Goal: Navigation & Orientation: Find specific page/section

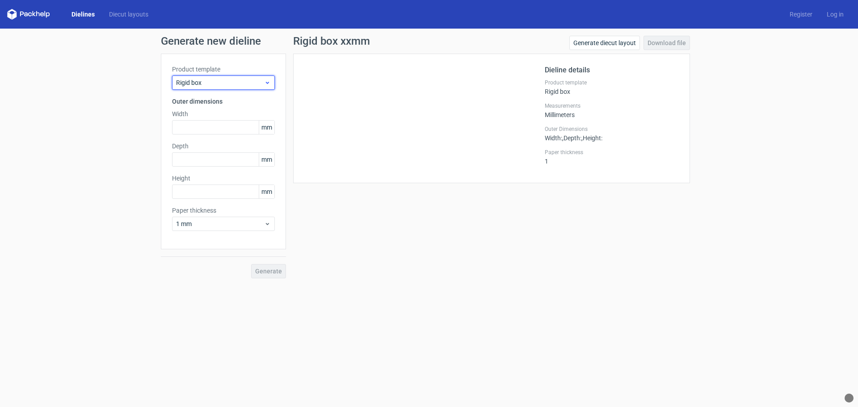
click at [266, 82] on icon at bounding box center [267, 82] width 7 height 7
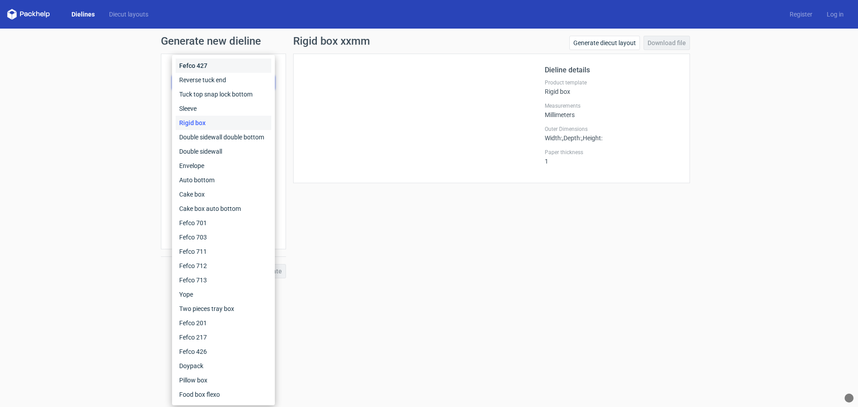
click at [204, 65] on div "Fefco 427" at bounding box center [224, 66] width 96 height 14
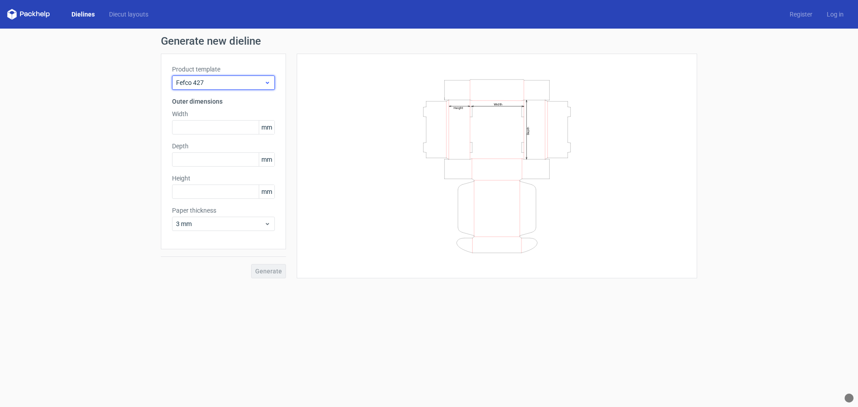
click at [262, 85] on span "Fefco 427" at bounding box center [220, 82] width 88 height 9
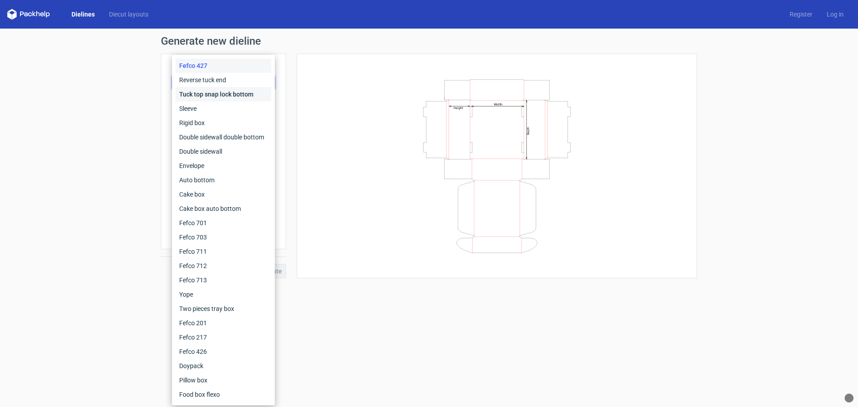
click at [201, 97] on div "Tuck top snap lock bottom" at bounding box center [224, 94] width 96 height 14
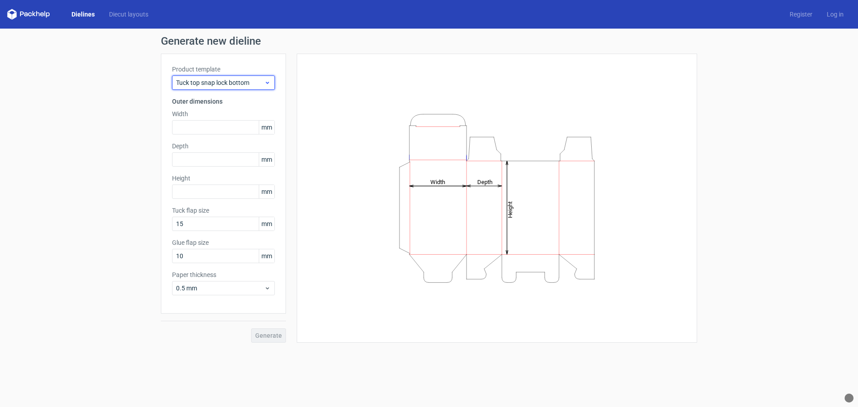
click at [256, 83] on span "Tuck top snap lock bottom" at bounding box center [220, 82] width 88 height 9
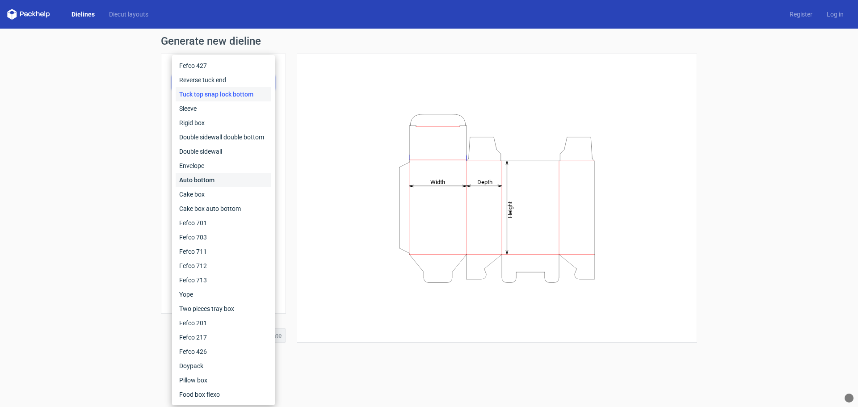
click at [200, 180] on div "Auto bottom" at bounding box center [224, 180] width 96 height 14
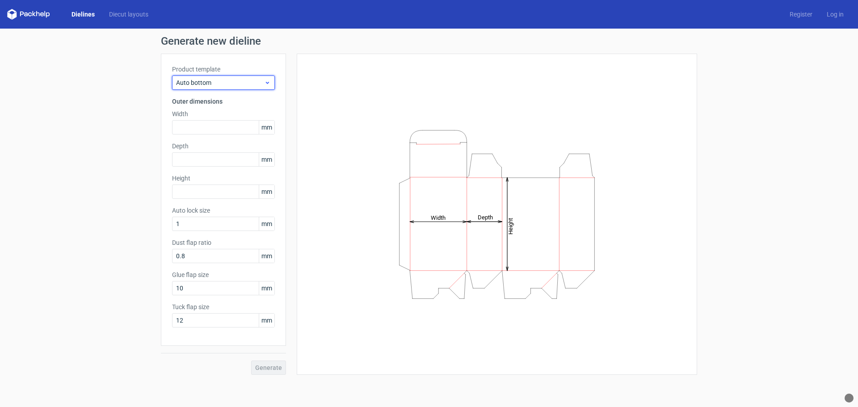
click at [221, 84] on span "Auto bottom" at bounding box center [220, 82] width 88 height 9
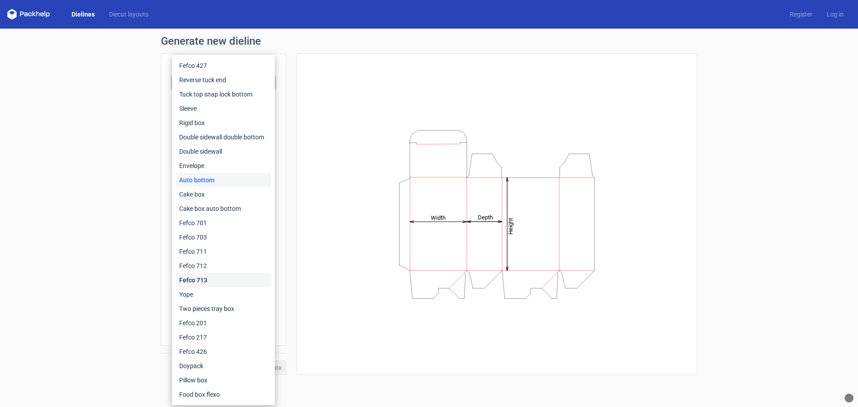
click at [203, 281] on div "Fefco 713" at bounding box center [224, 280] width 96 height 14
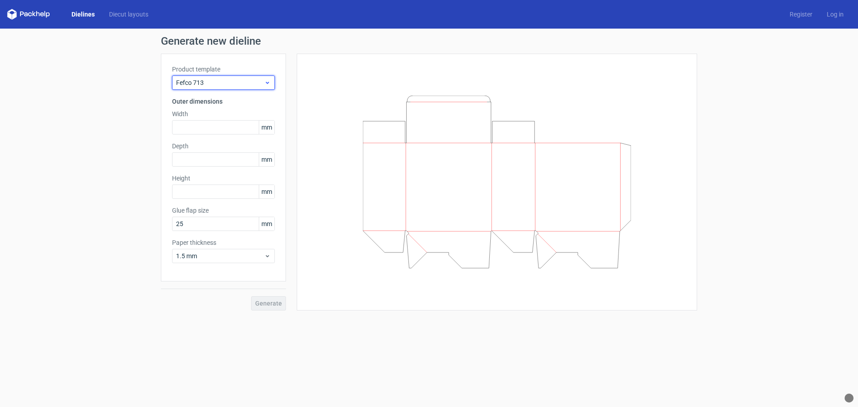
click at [227, 82] on span "Fefco 713" at bounding box center [220, 82] width 88 height 9
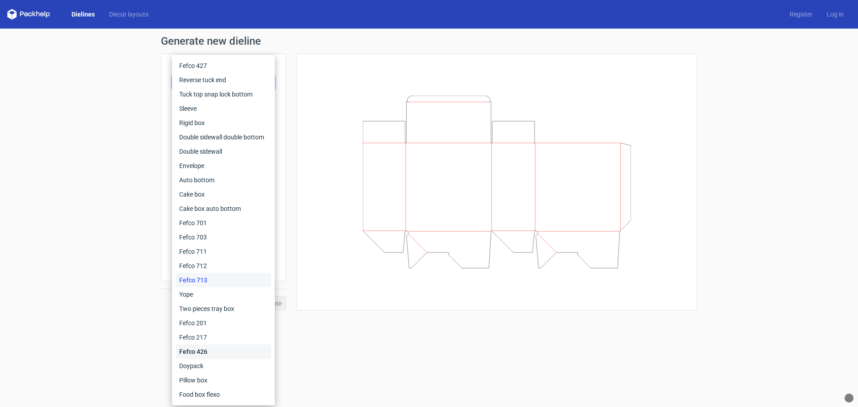
click at [194, 351] on div "Fefco 426" at bounding box center [224, 351] width 96 height 14
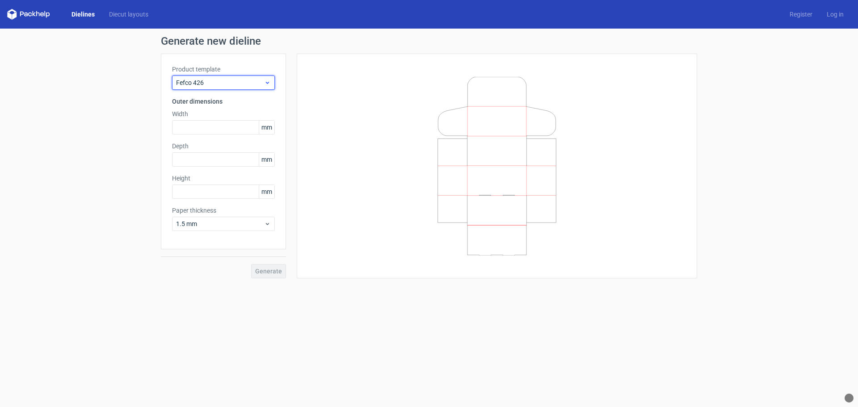
click at [236, 87] on span "Fefco 426" at bounding box center [220, 82] width 88 height 9
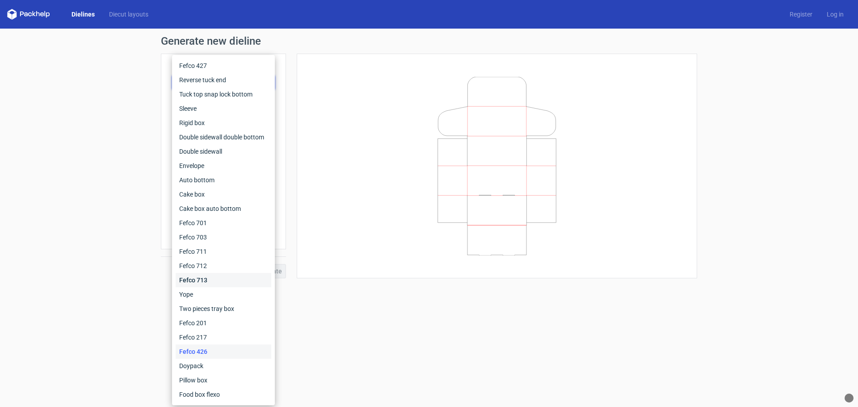
click at [197, 279] on div "Fefco 713" at bounding box center [224, 280] width 96 height 14
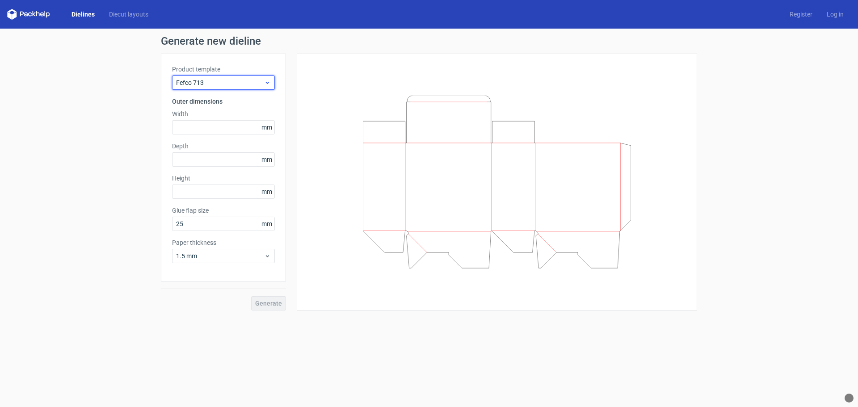
click at [221, 84] on span "Fefco 713" at bounding box center [220, 82] width 88 height 9
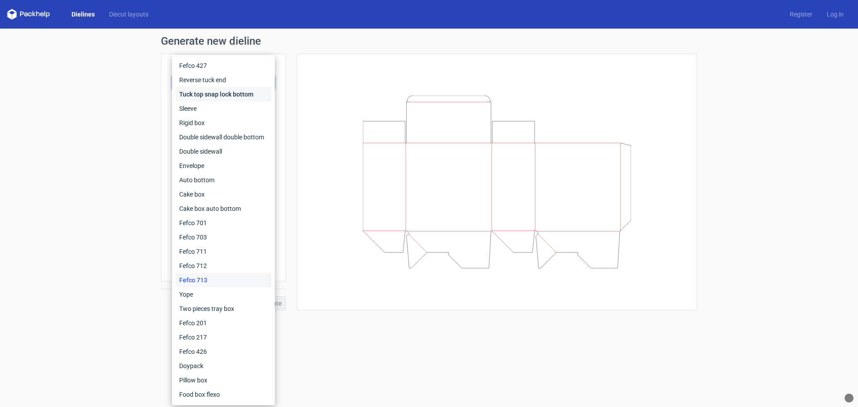
click at [197, 94] on div "Tuck top snap lock bottom" at bounding box center [224, 94] width 96 height 14
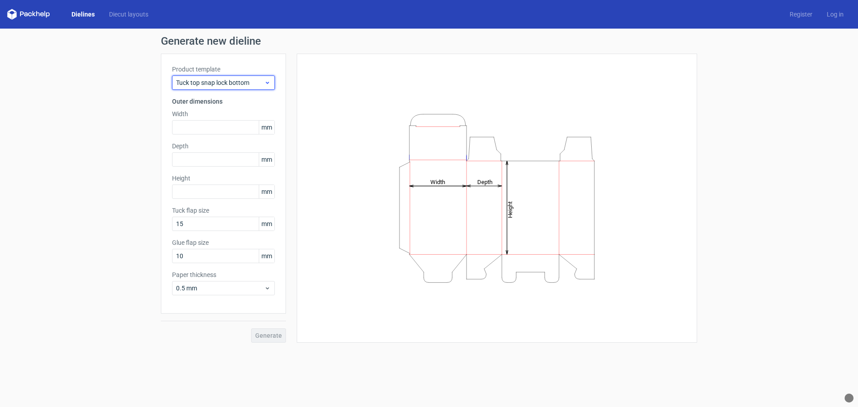
click at [258, 86] on span "Tuck top snap lock bottom" at bounding box center [220, 82] width 88 height 9
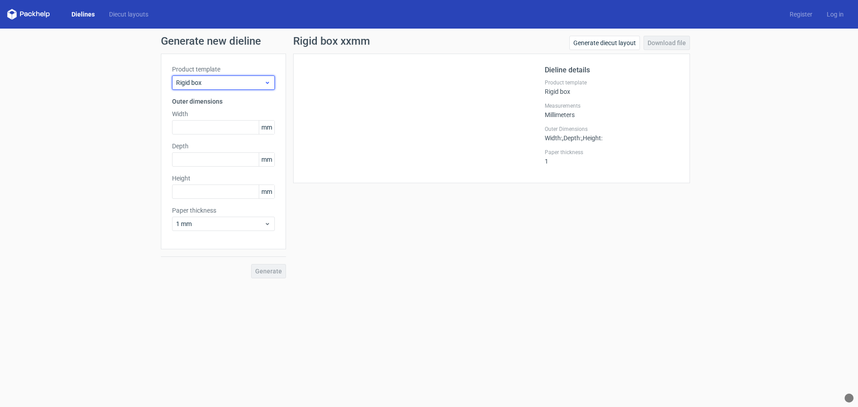
click at [271, 83] on div "Rigid box" at bounding box center [223, 82] width 103 height 14
